Goal: Task Accomplishment & Management: Manage account settings

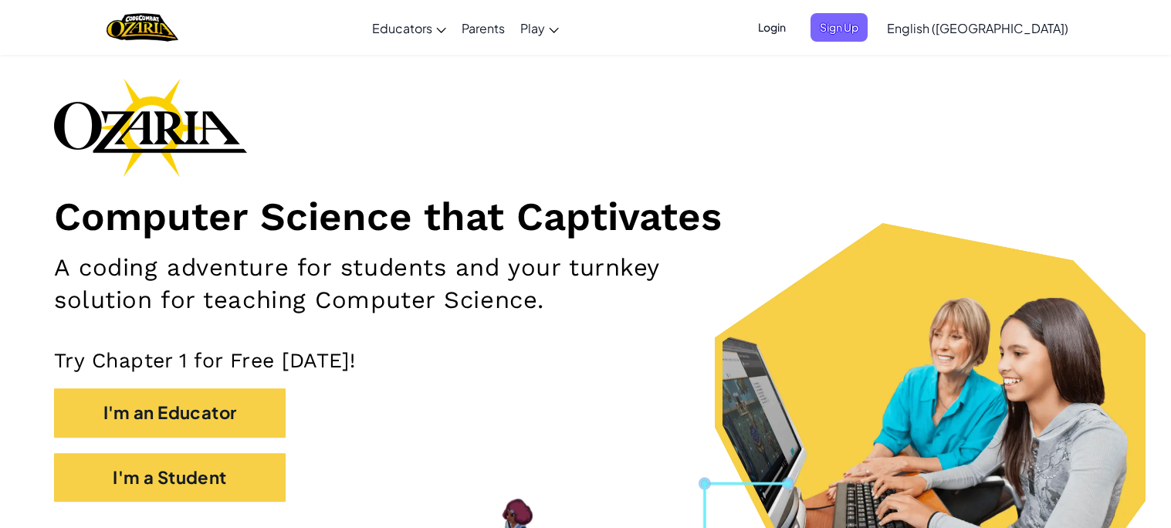
scroll to position [57, 0]
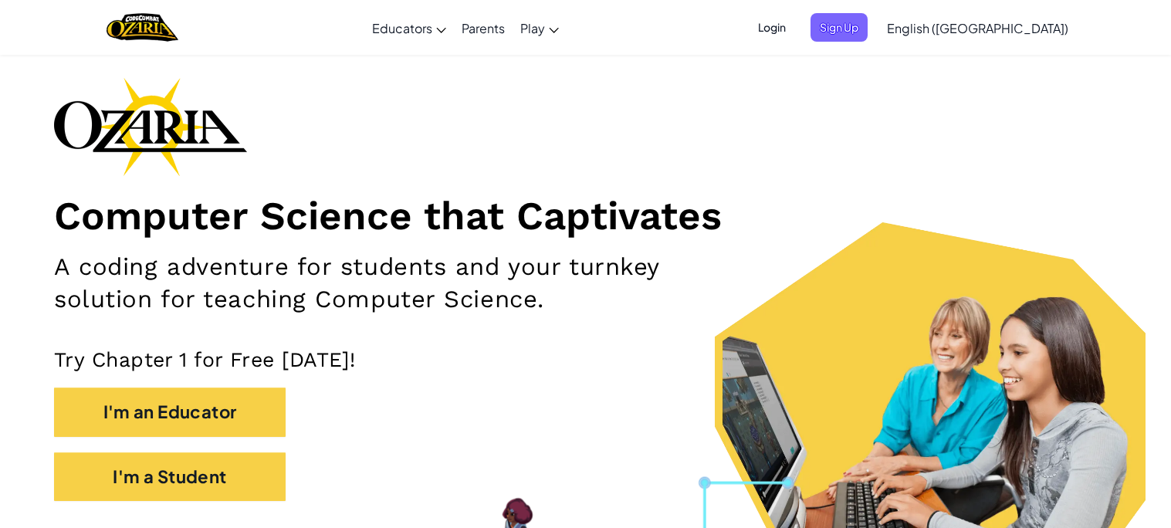
click at [839, 27] on ul "Login Sign Up" at bounding box center [808, 27] width 134 height 29
click at [795, 29] on span "Login" at bounding box center [772, 27] width 46 height 29
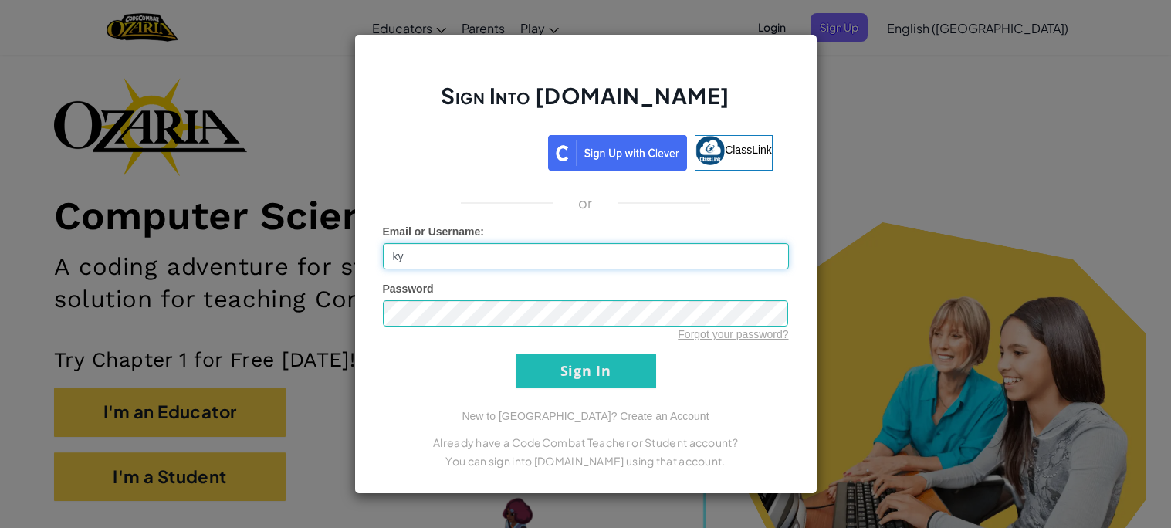
type input "k"
click at [608, 367] on input "Sign In" at bounding box center [586, 370] width 140 height 35
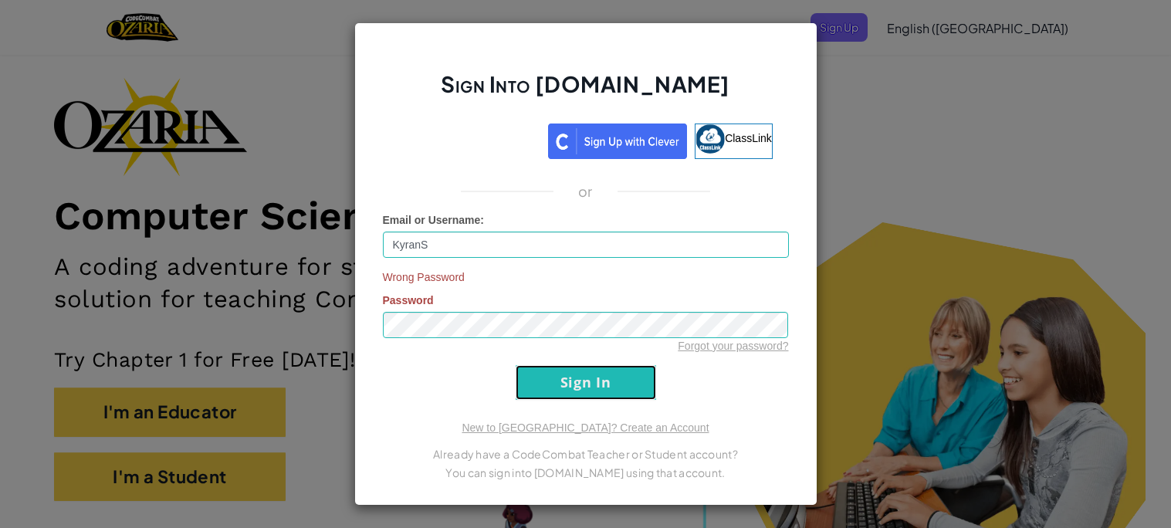
click at [548, 380] on input "Sign In" at bounding box center [586, 382] width 140 height 35
click at [479, 235] on input "KyranS" at bounding box center [586, 245] width 406 height 26
click at [577, 376] on input "Sign In" at bounding box center [586, 382] width 140 height 35
click at [450, 232] on input "kyrans" at bounding box center [586, 245] width 406 height 26
click at [546, 383] on input "Sign In" at bounding box center [586, 382] width 140 height 35
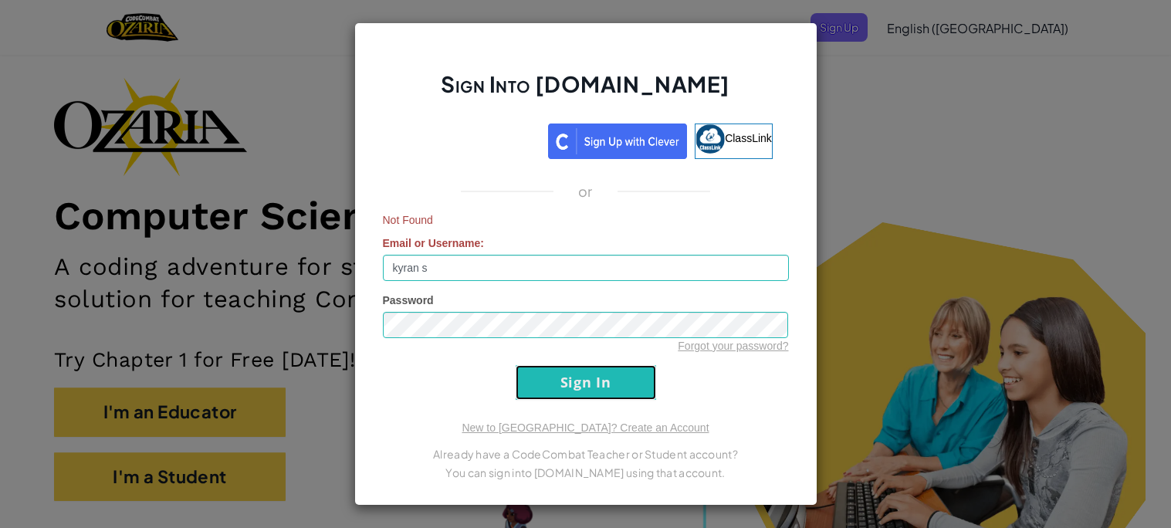
click at [546, 383] on input "Sign In" at bounding box center [586, 382] width 140 height 35
click at [436, 267] on input "kyran s" at bounding box center [586, 268] width 406 height 26
click at [559, 381] on input "Sign In" at bounding box center [586, 382] width 140 height 35
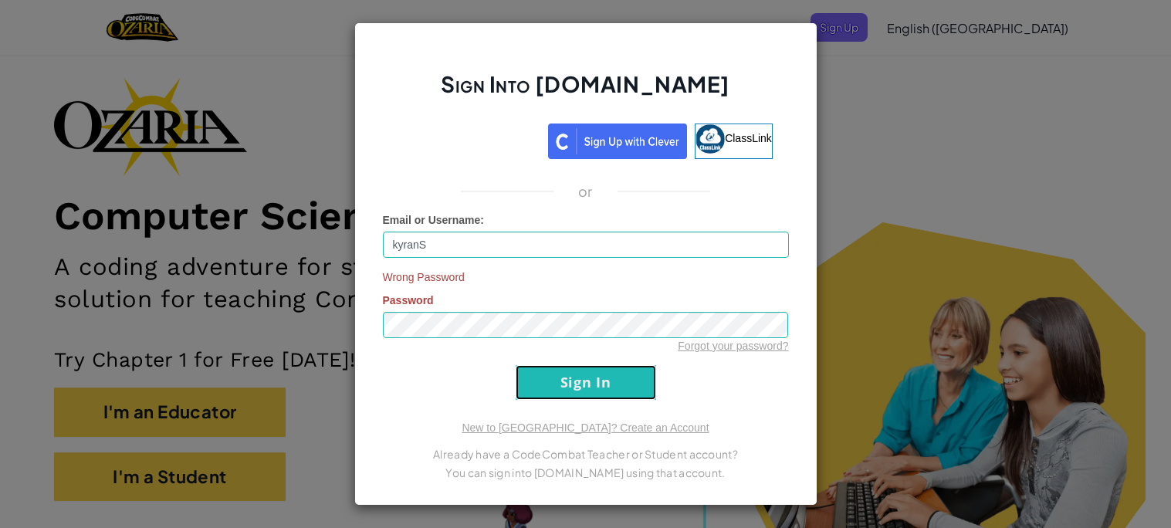
click at [569, 381] on input "Sign In" at bounding box center [586, 382] width 140 height 35
click at [481, 252] on input "kyranS" at bounding box center [586, 245] width 406 height 26
type input "k"
click at [680, 253] on input "Email or Username :" at bounding box center [586, 245] width 406 height 26
